Goal: Transaction & Acquisition: Purchase product/service

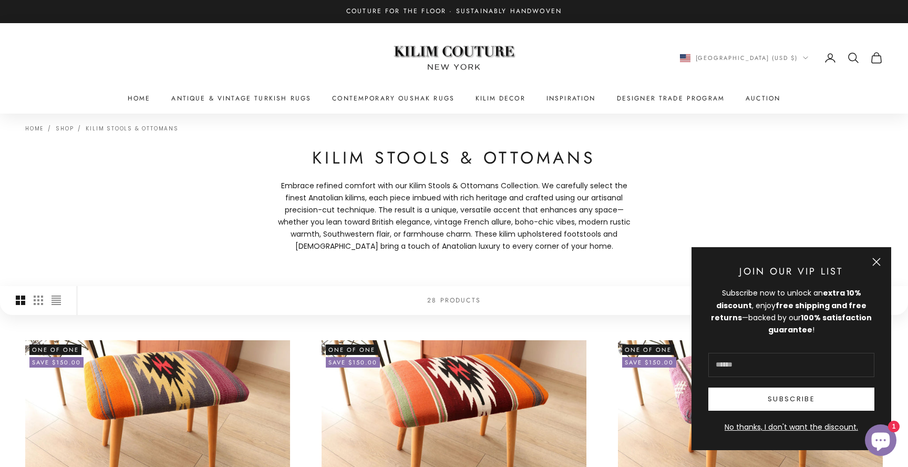
click at [877, 263] on button "Close" at bounding box center [876, 261] width 8 height 8
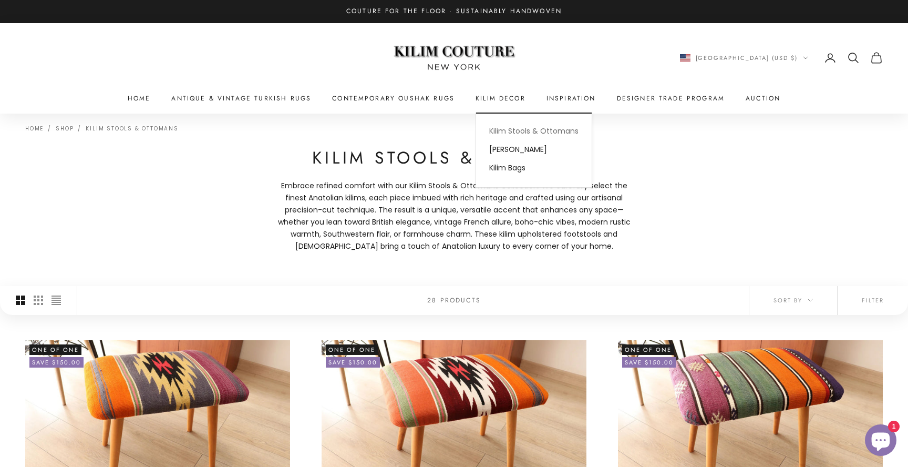
click at [506, 132] on link "Kilim Stools & Ottomans" at bounding box center [534, 131] width 116 height 18
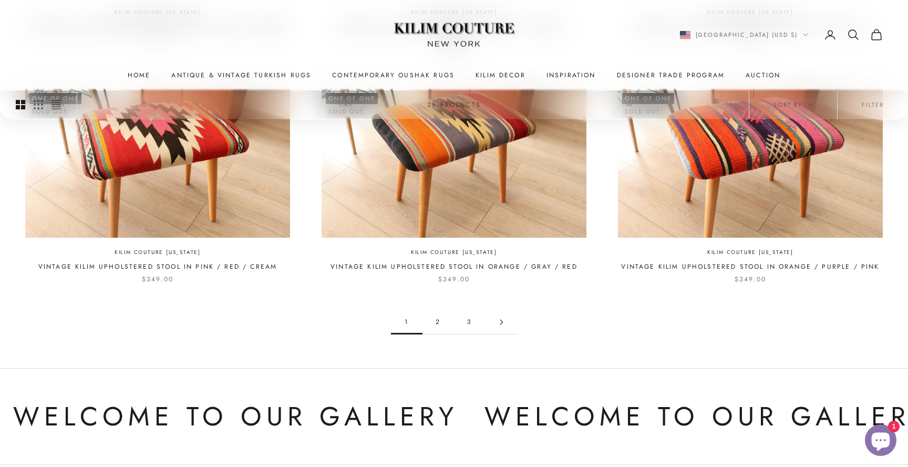
scroll to position [955, 0]
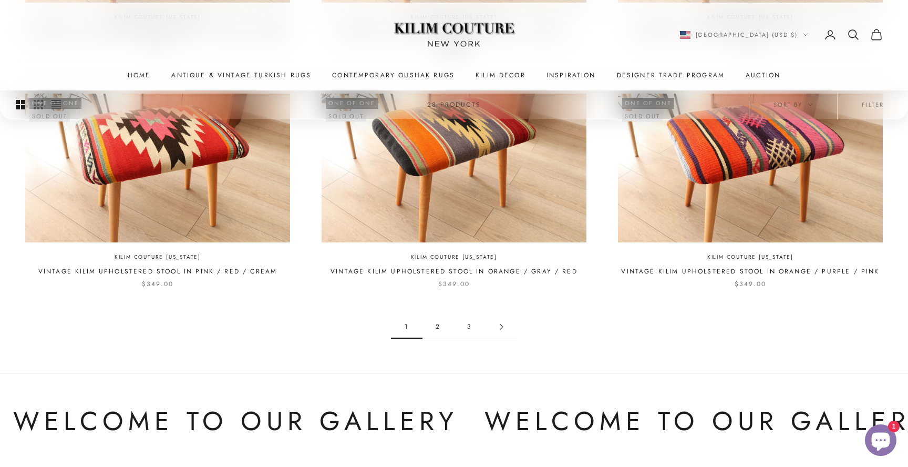
click at [437, 326] on link "2" at bounding box center [438, 327] width 32 height 24
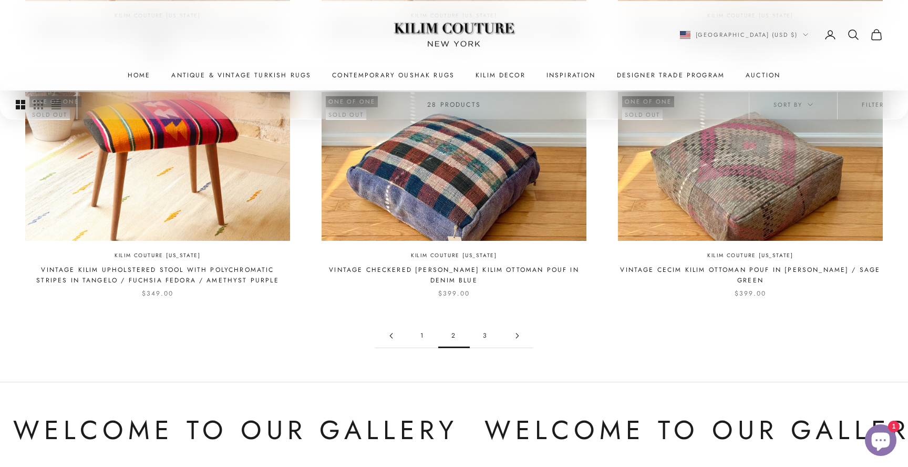
scroll to position [980, 0]
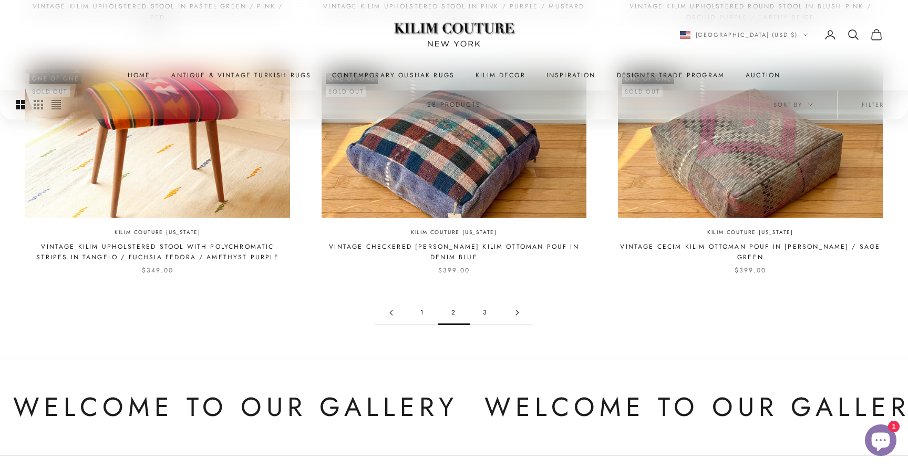
click at [484, 307] on link "3" at bounding box center [486, 313] width 32 height 24
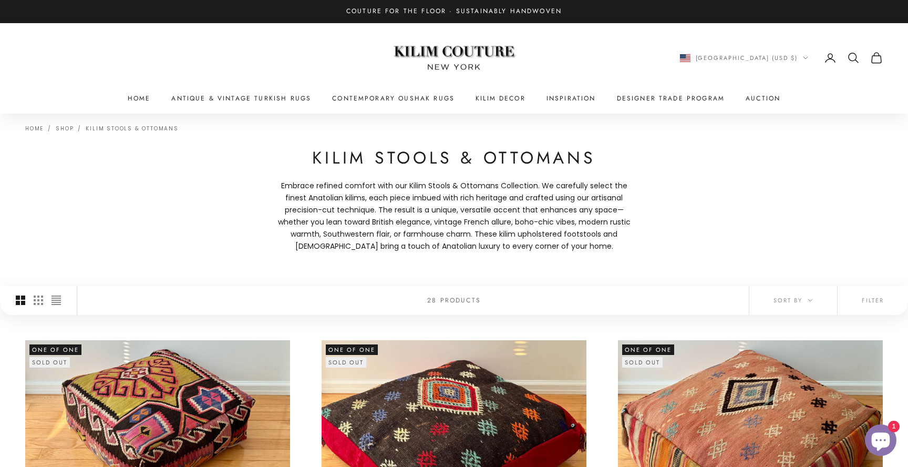
click at [851, 58] on icon "Secondary navigation" at bounding box center [853, 57] width 13 height 13
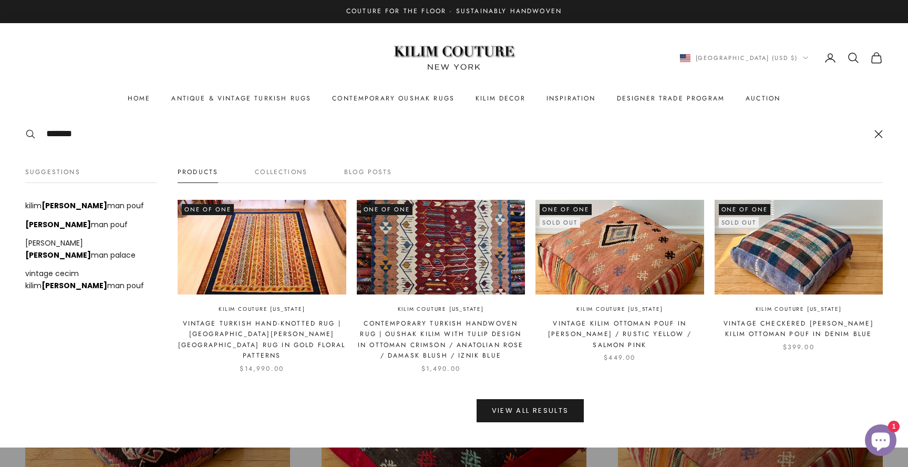
type input "*******"
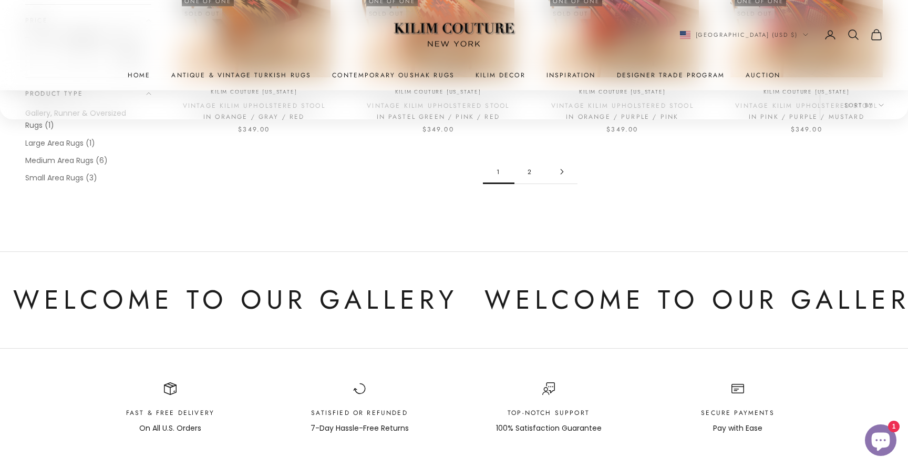
scroll to position [1296, 0]
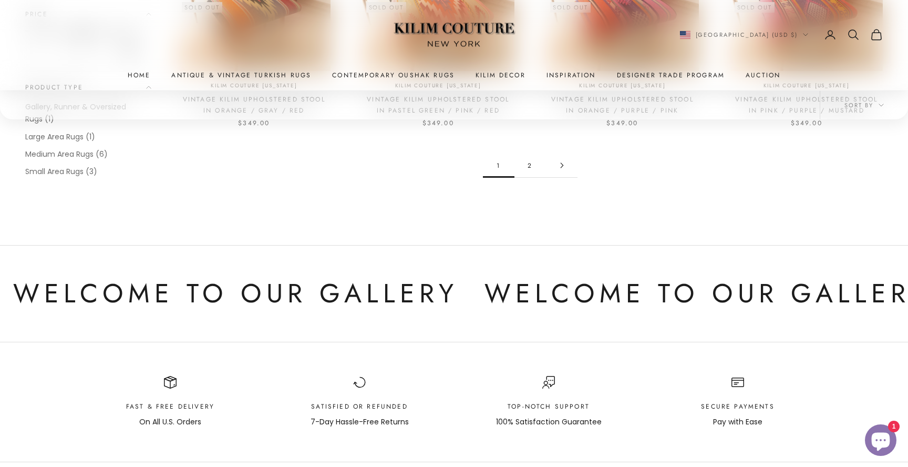
click at [530, 153] on link "2" at bounding box center [530, 165] width 32 height 24
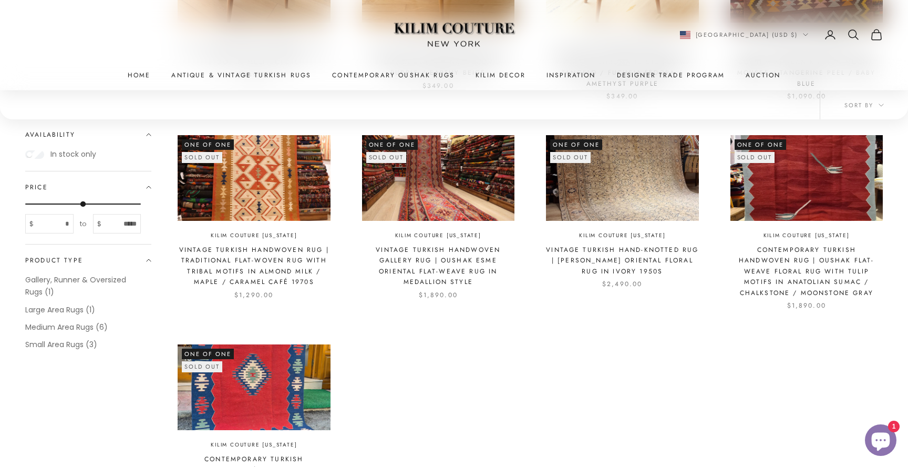
scroll to position [708, 0]
